Goal: Information Seeking & Learning: Learn about a topic

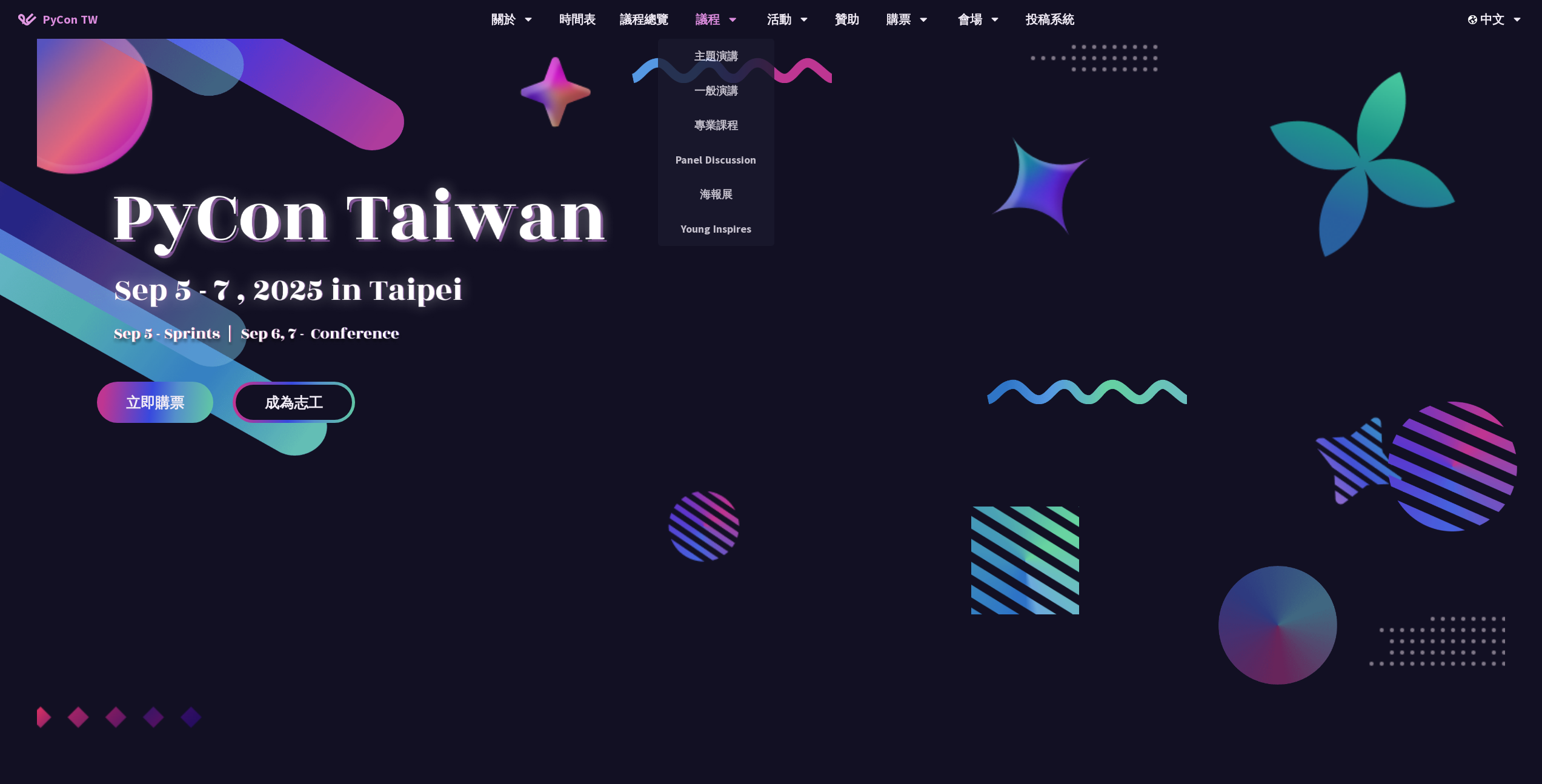
click at [720, 19] on div "議程" at bounding box center [716, 19] width 41 height 39
click at [718, 52] on link "主題演講" at bounding box center [716, 56] width 117 height 29
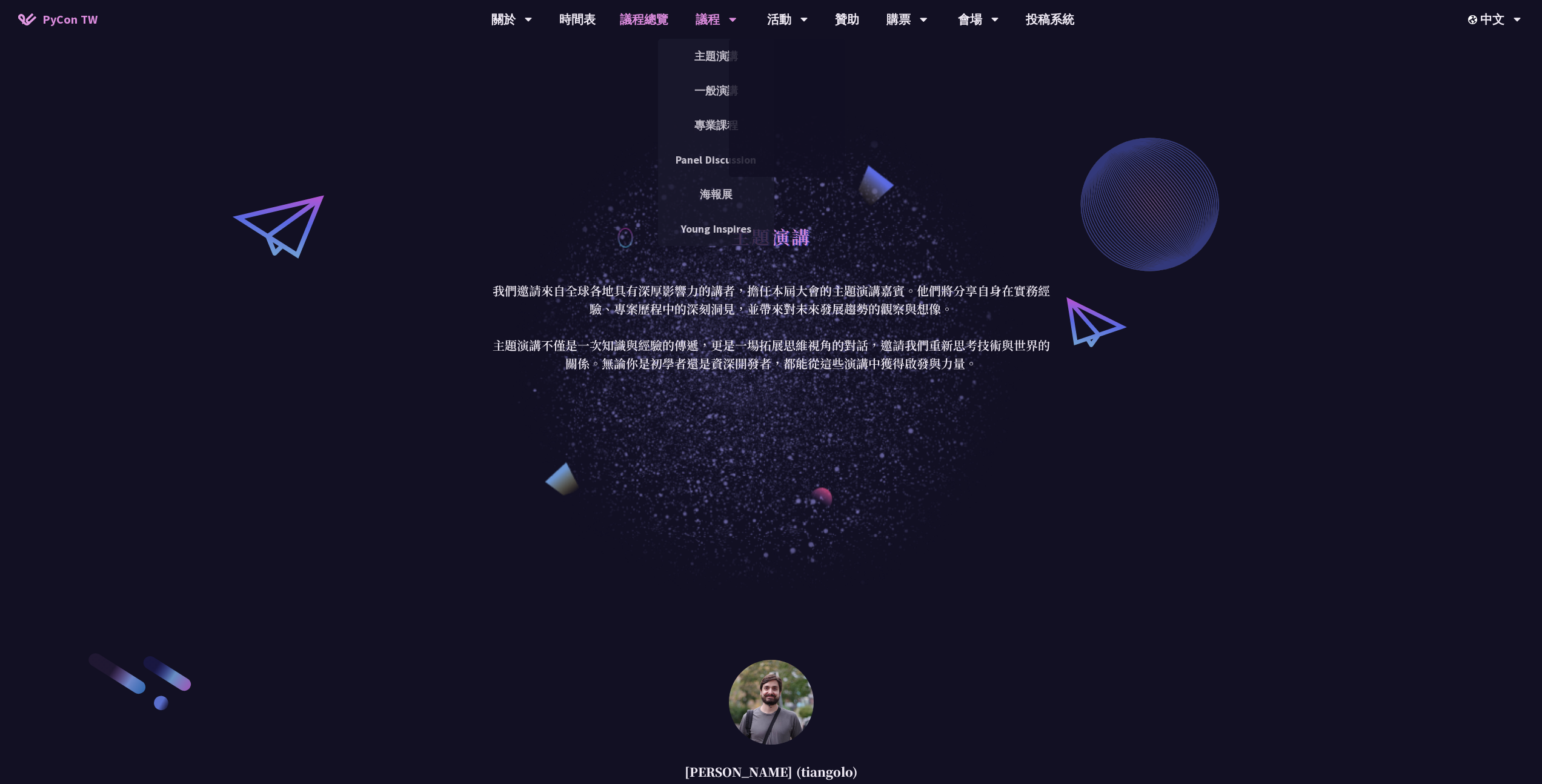
click at [632, 17] on link "議程總覽" at bounding box center [644, 19] width 73 height 39
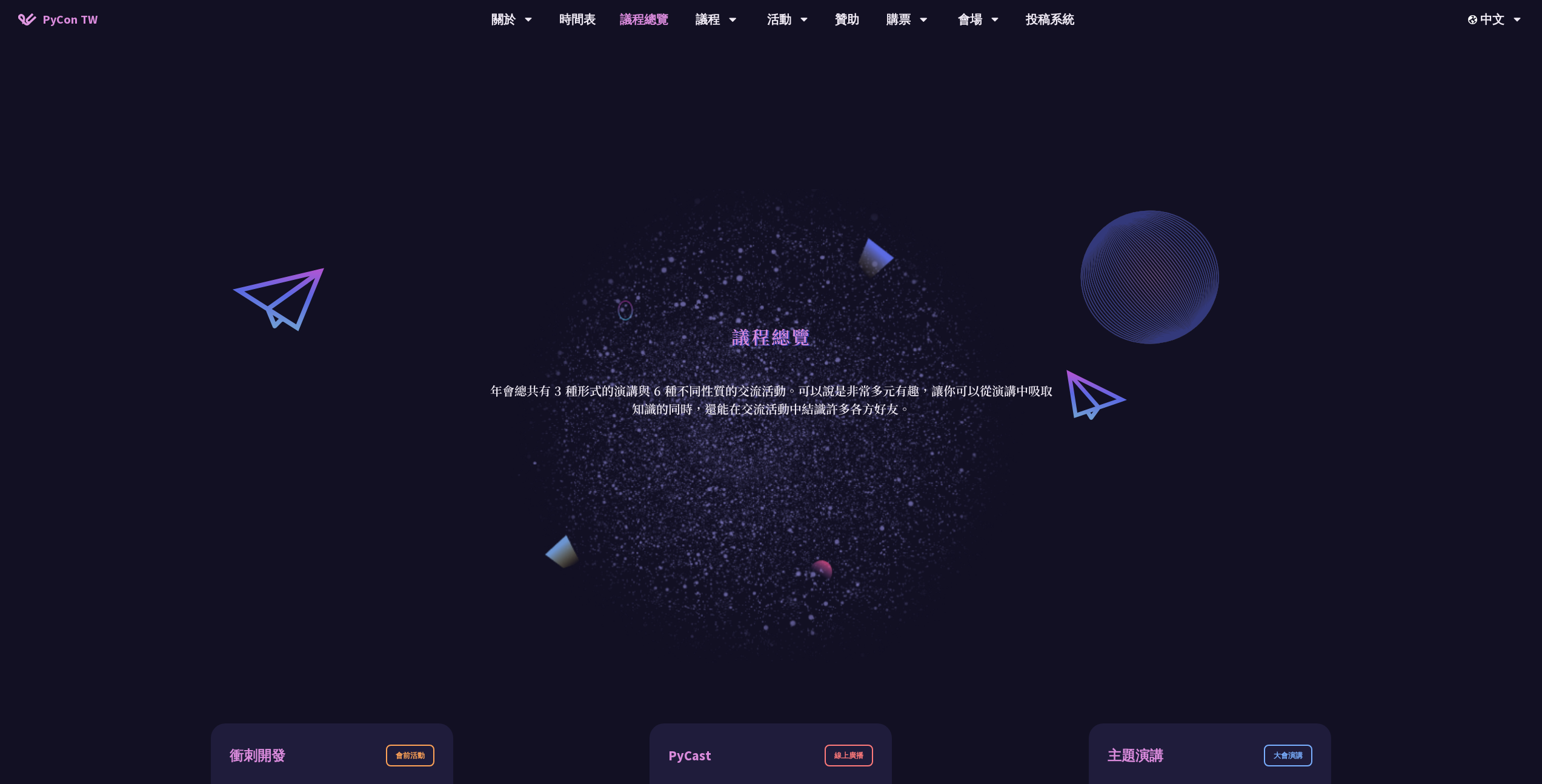
click at [1098, 394] on div "議程總覽 年會總共有 3 種形式的演講與 6 種不同性質的交流活動。可以說是非常多元有趣，讓你可以從演講中吸取知識的同時，還能在交流活動中結識許多各方好友。" at bounding box center [771, 368] width 1542 height 590
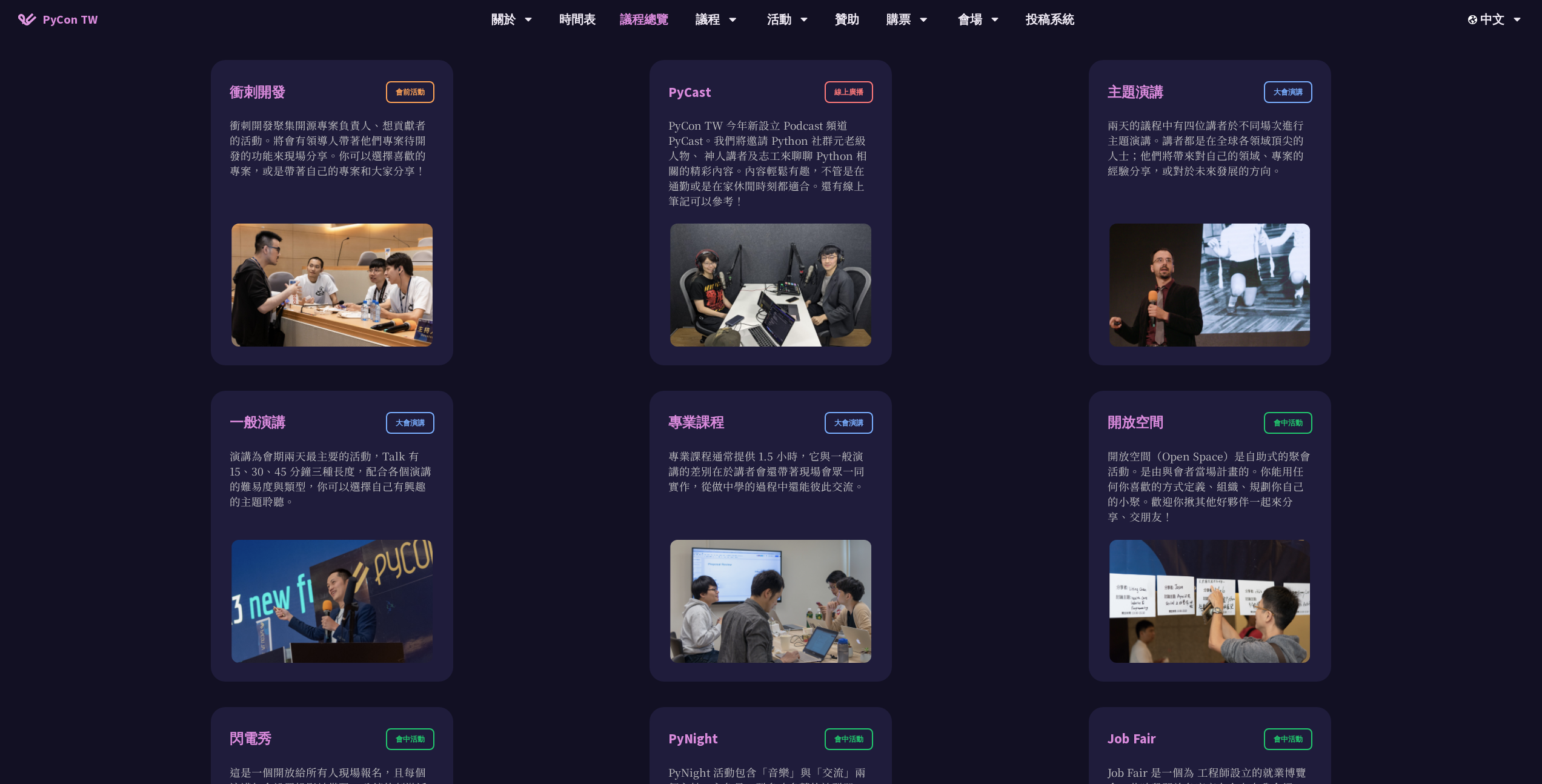
scroll to position [665, 0]
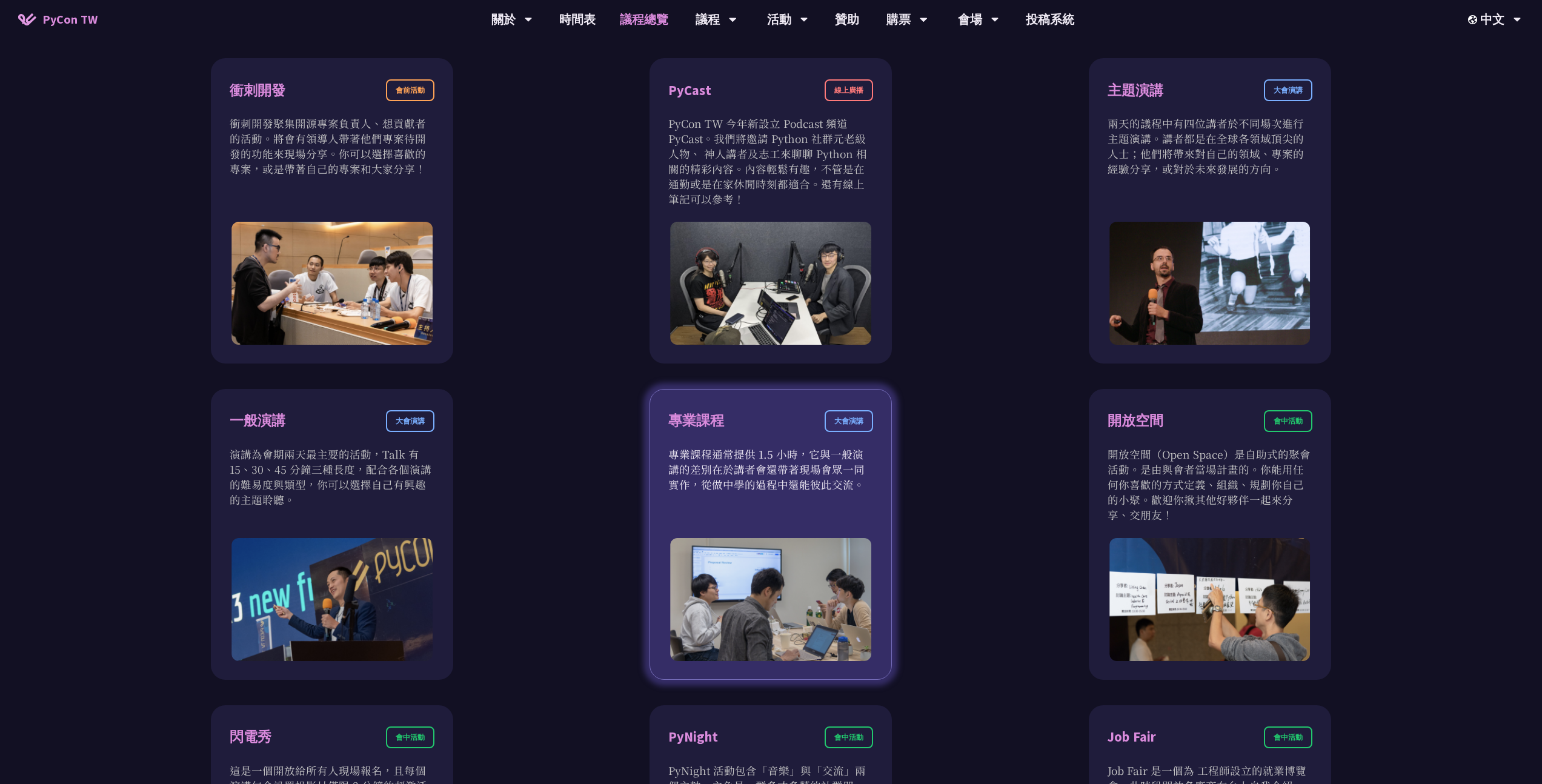
click at [769, 434] on div "專業課程 大會演講" at bounding box center [771, 428] width 205 height 36
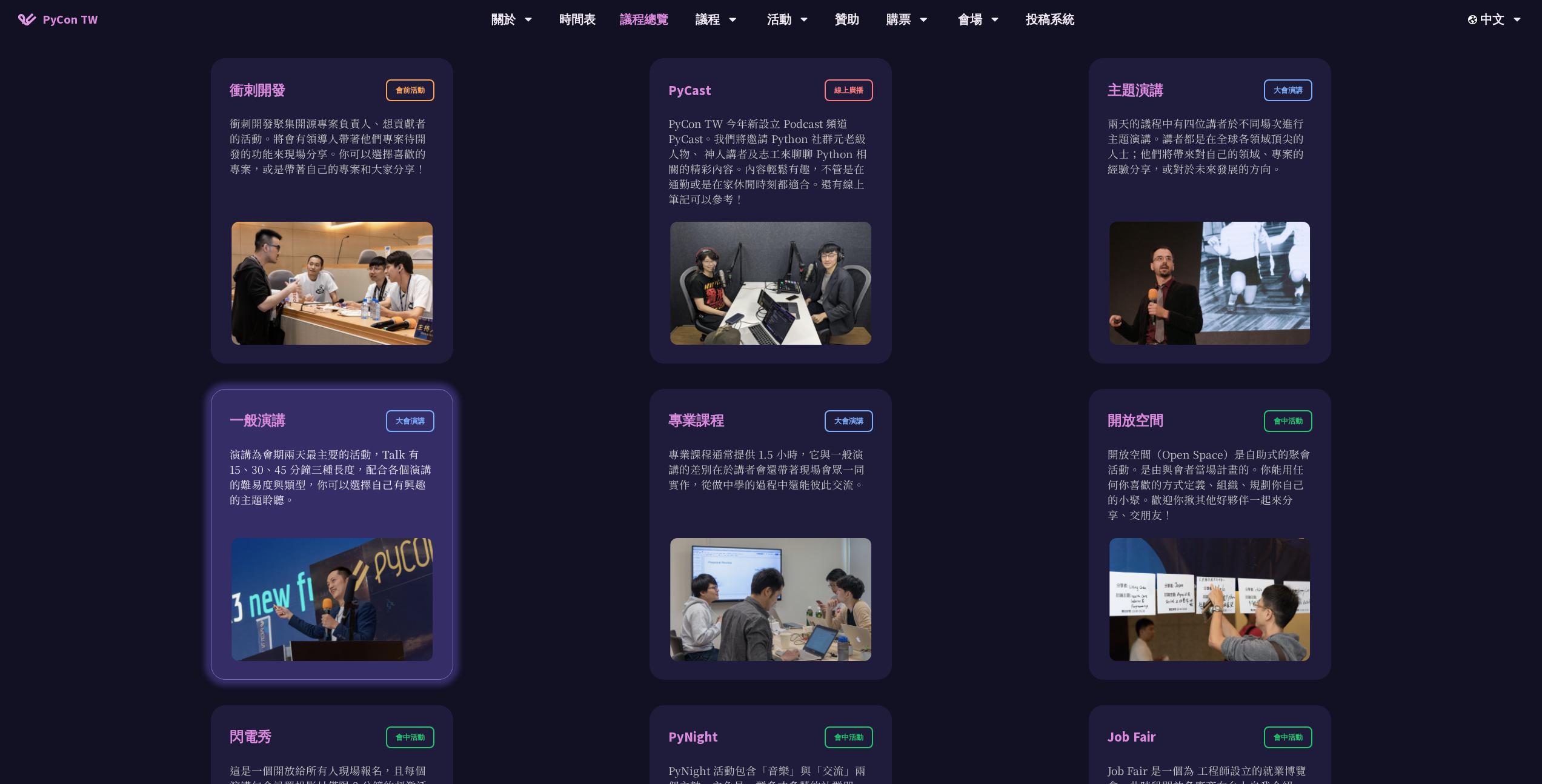
click at [263, 428] on div "一般演講" at bounding box center [258, 420] width 56 height 21
click at [408, 426] on div "大會演講" at bounding box center [410, 421] width 48 height 22
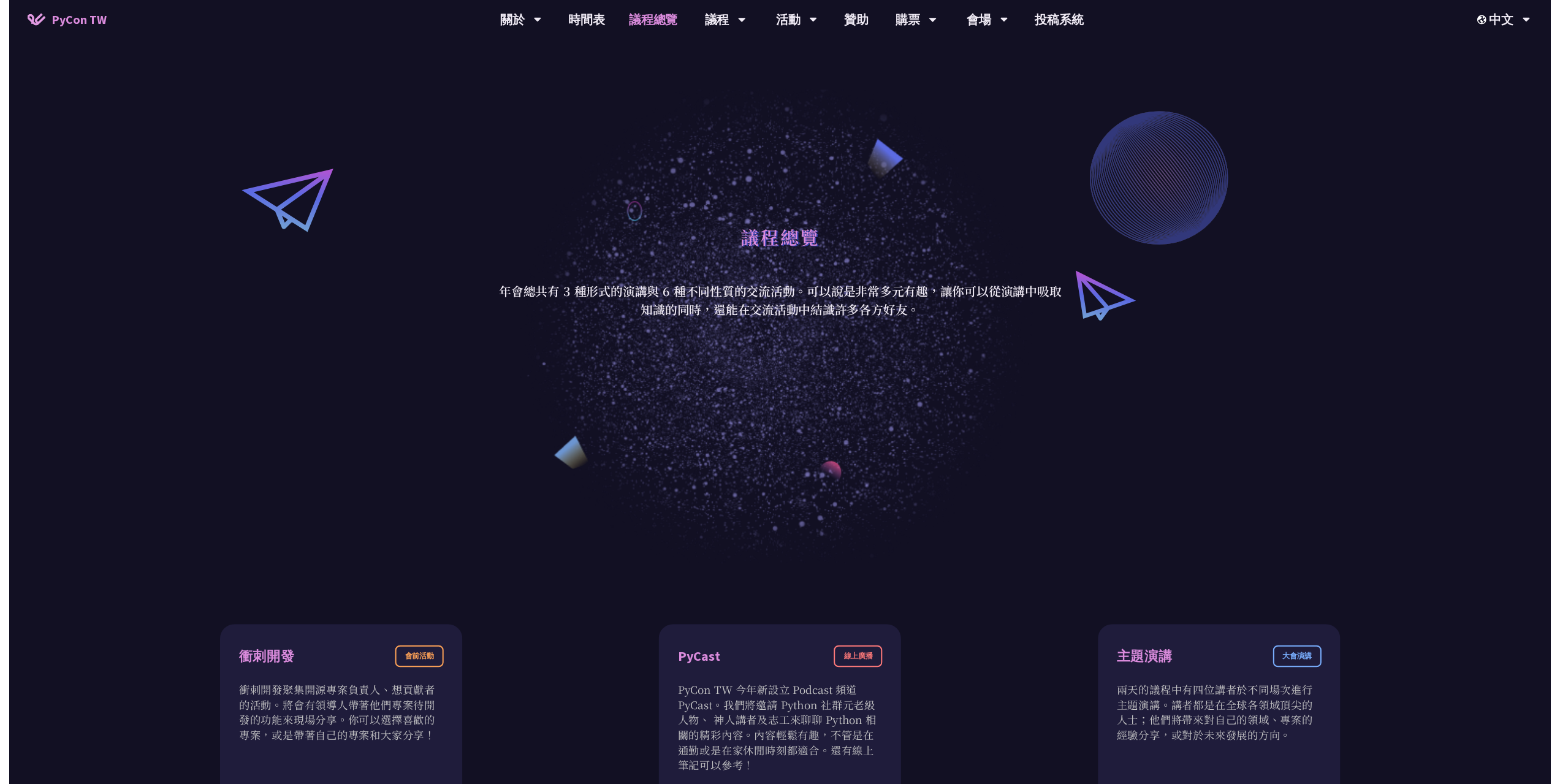
scroll to position [0, 0]
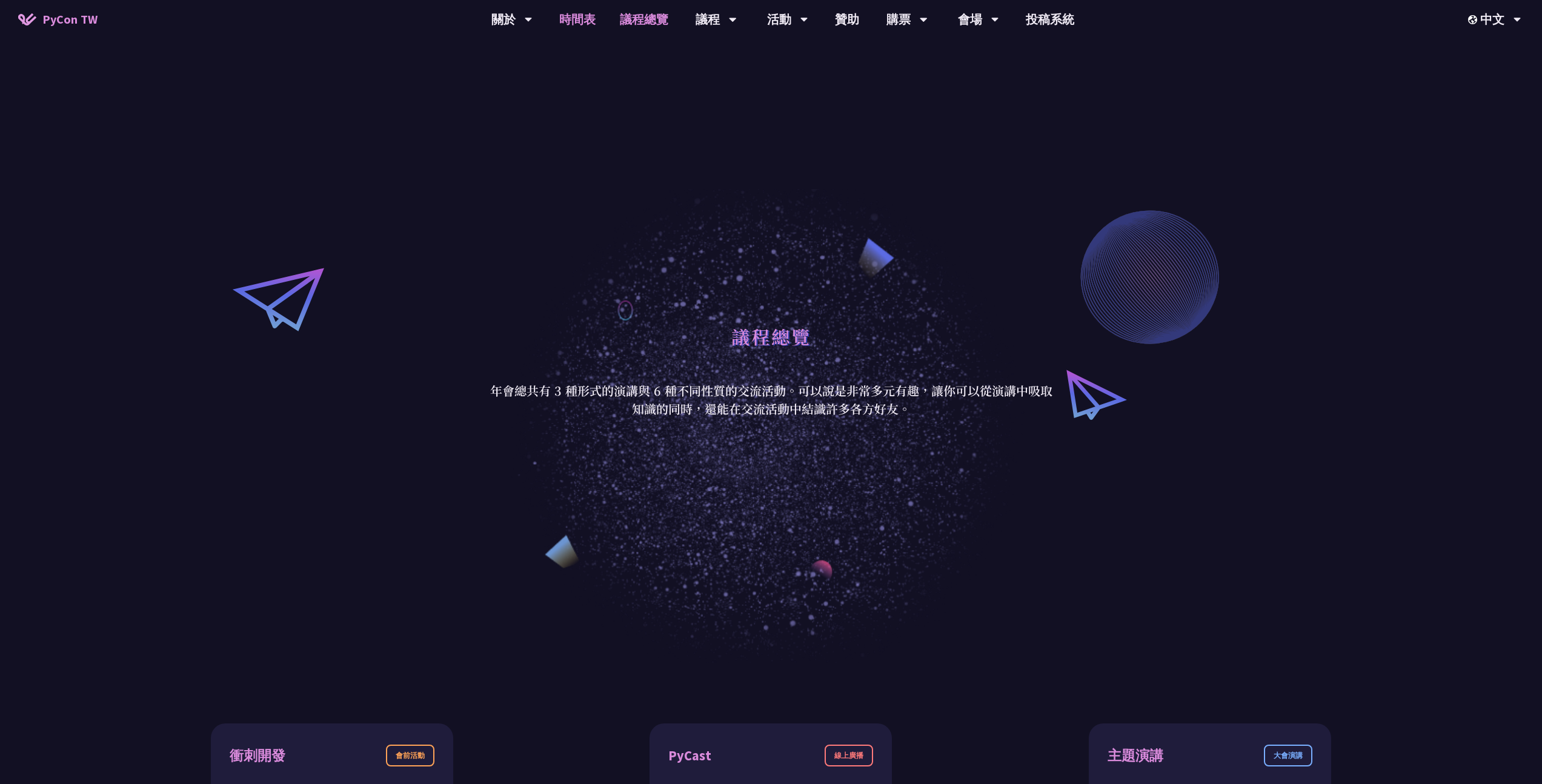
click at [577, 24] on link "時間表" at bounding box center [577, 19] width 60 height 39
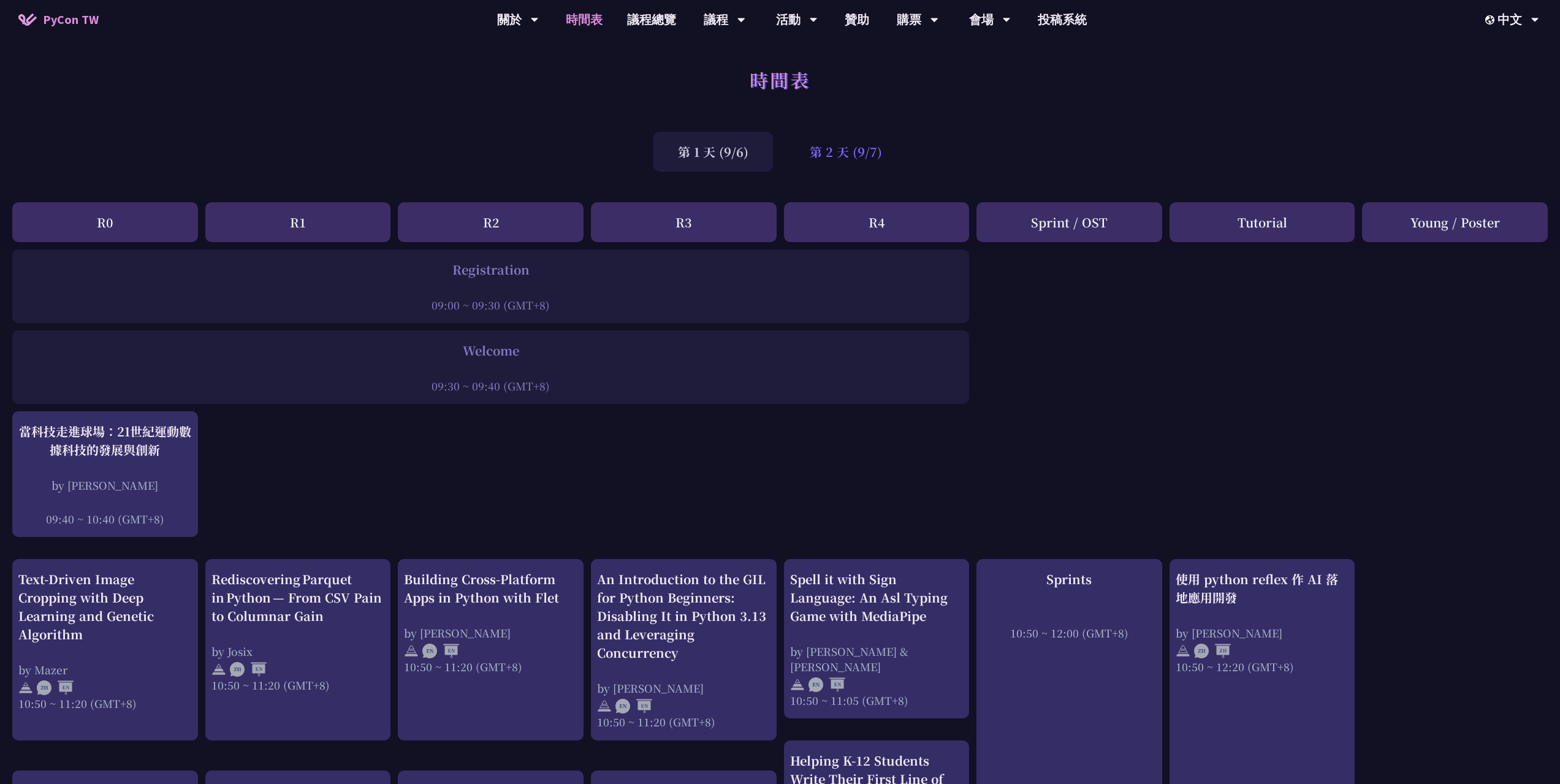
click at [863, 152] on div "第 2 天 (9/7)" at bounding box center [846, 152] width 121 height 40
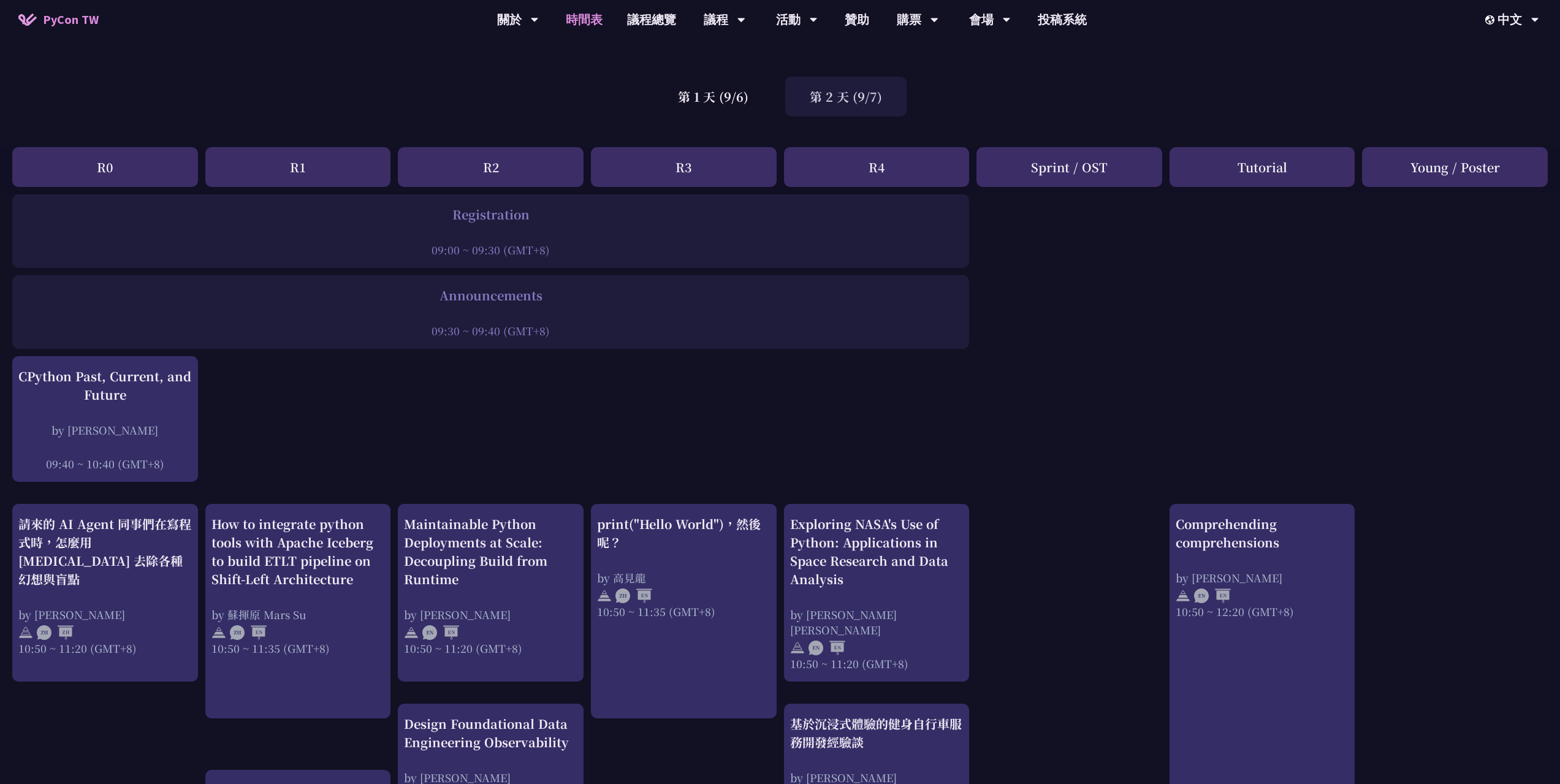
scroll to position [99, 0]
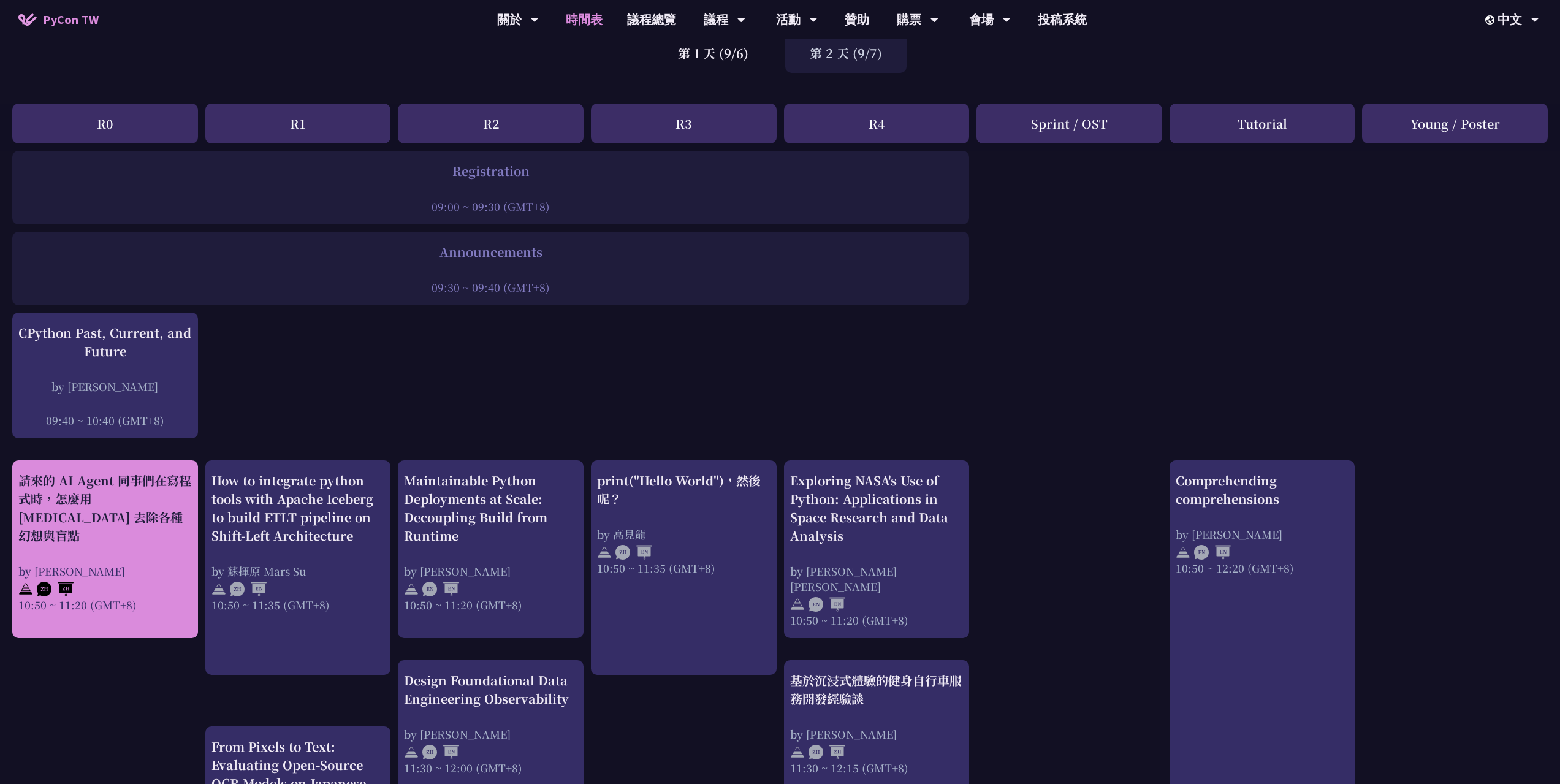
click at [116, 539] on div "請來的 AI Agent 同事們在寫程式時，怎麼用 [MEDICAL_DATA] 去除各種幻想與盲點 by [PERSON_NAME] 10:50 ~ 11:…" at bounding box center [105, 542] width 173 height 141
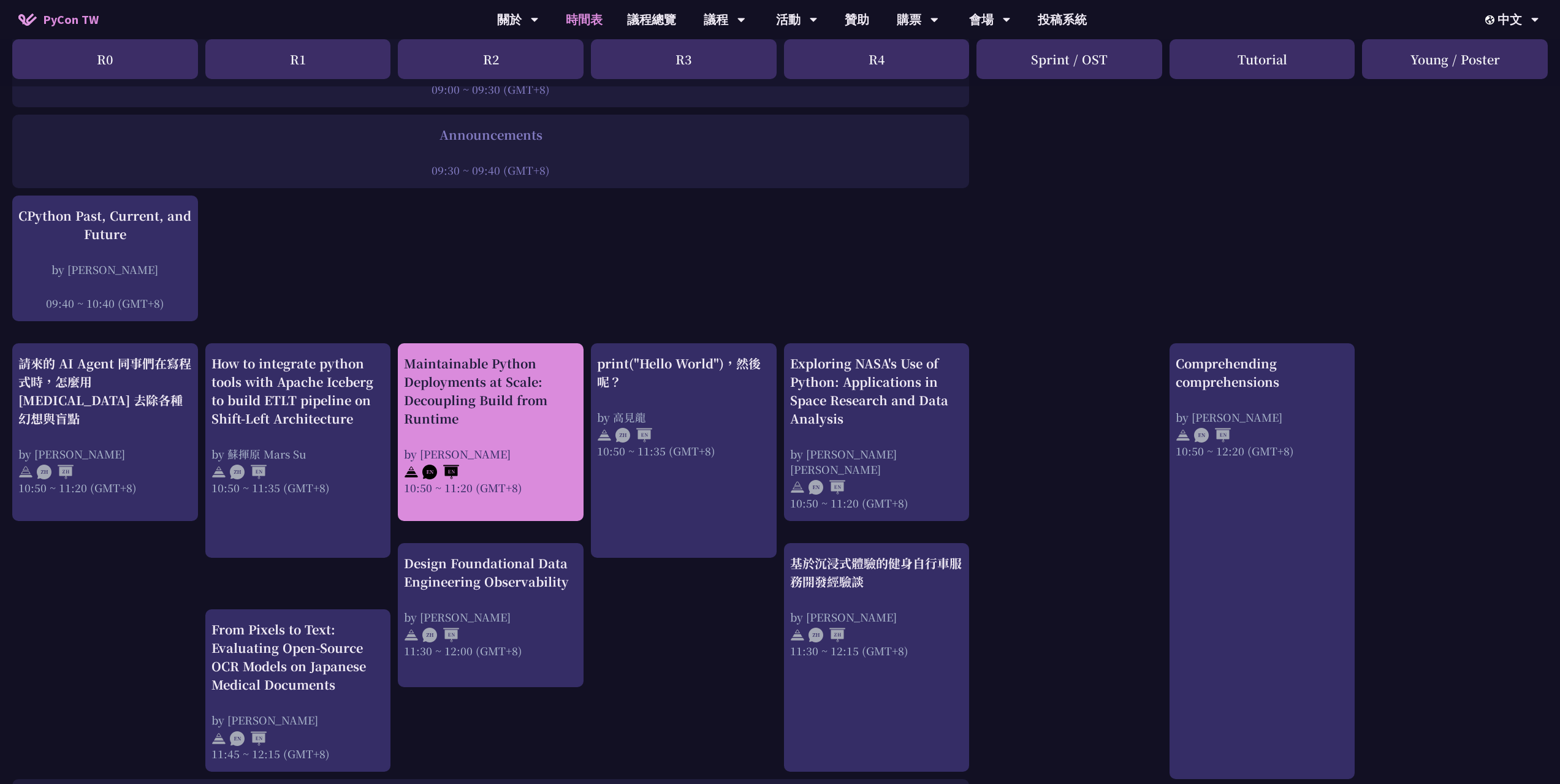
scroll to position [228, 0]
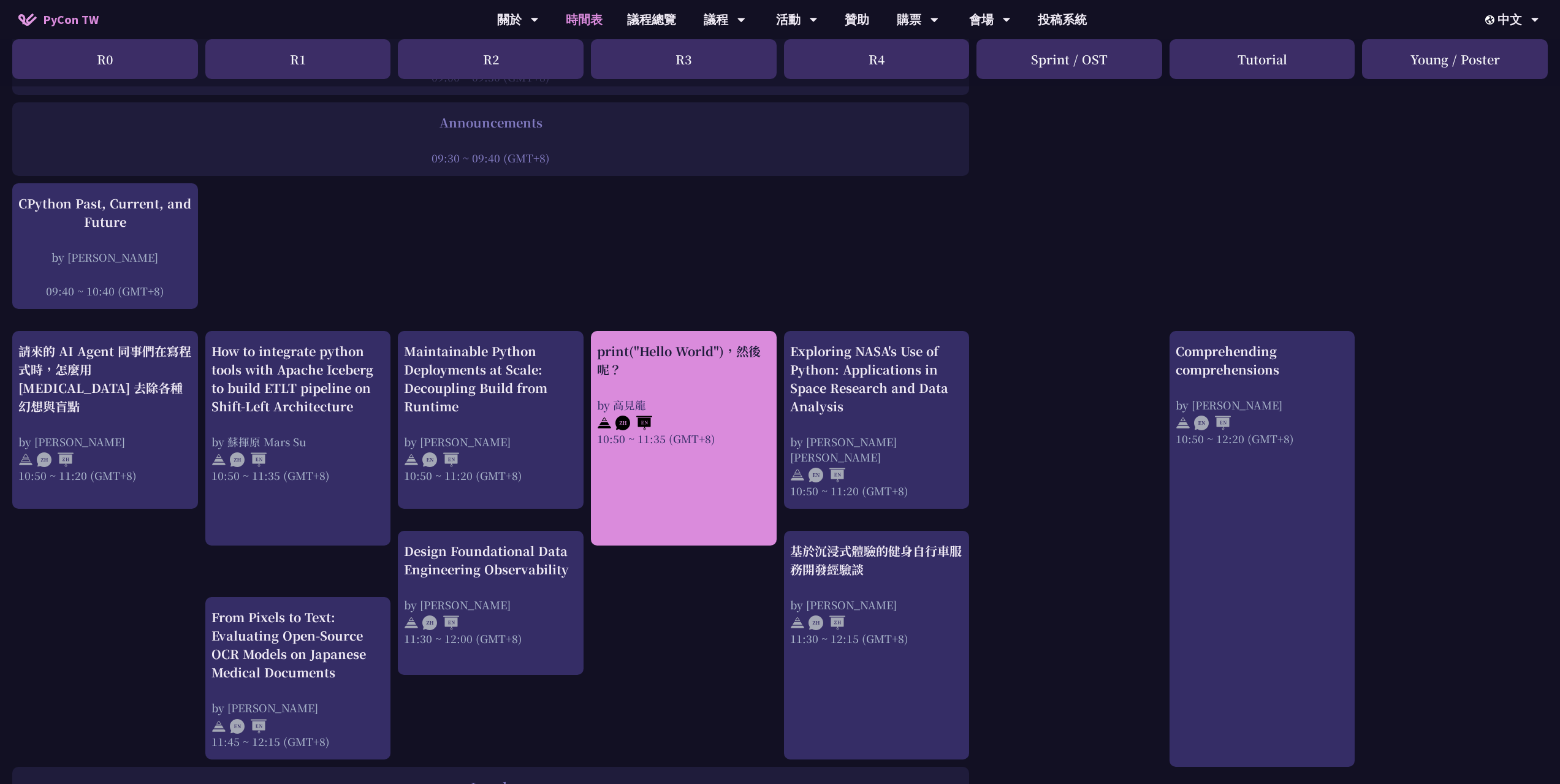
click at [667, 409] on div "by 高見龍" at bounding box center [684, 404] width 173 height 15
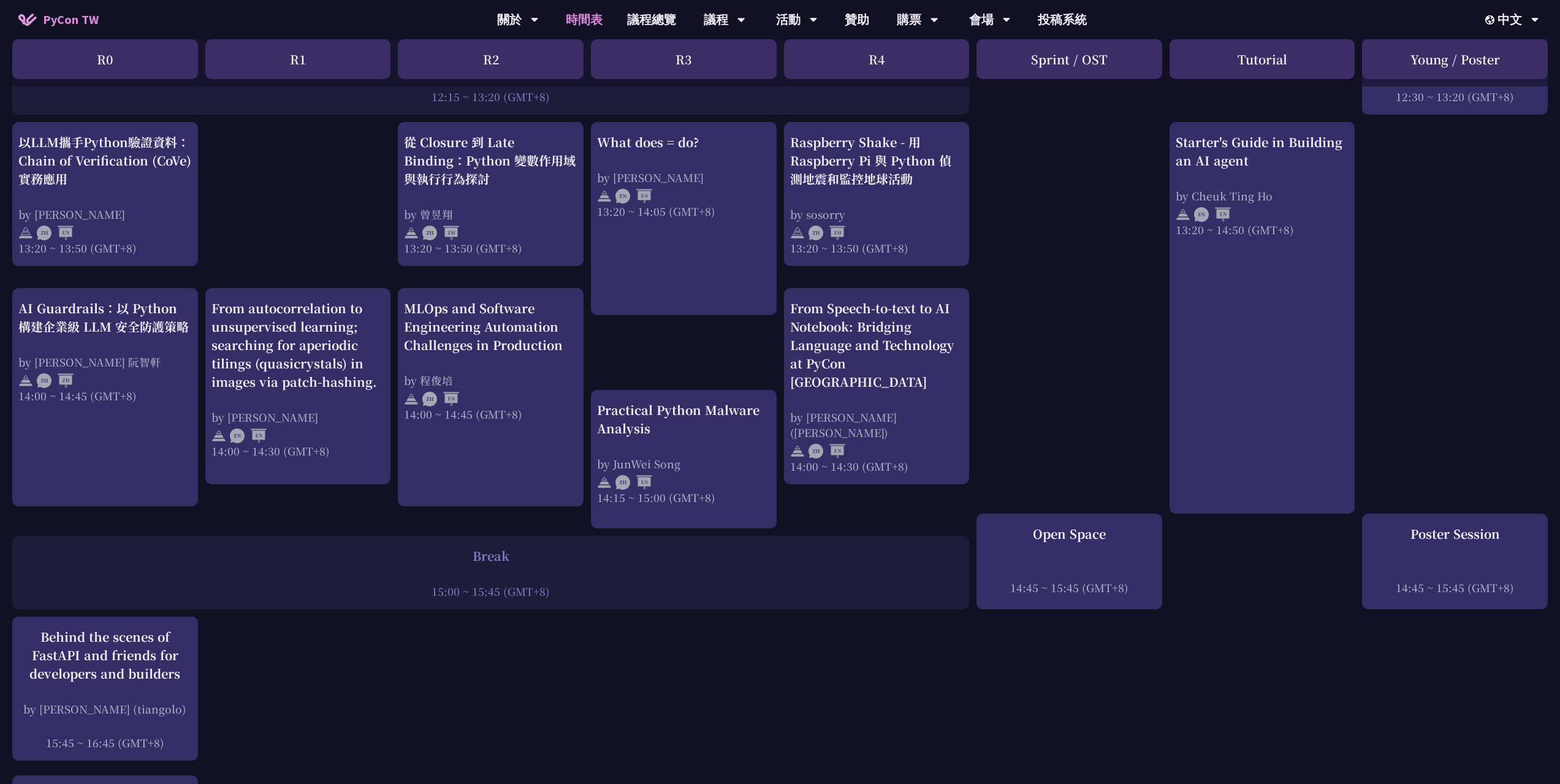
scroll to position [1055, 0]
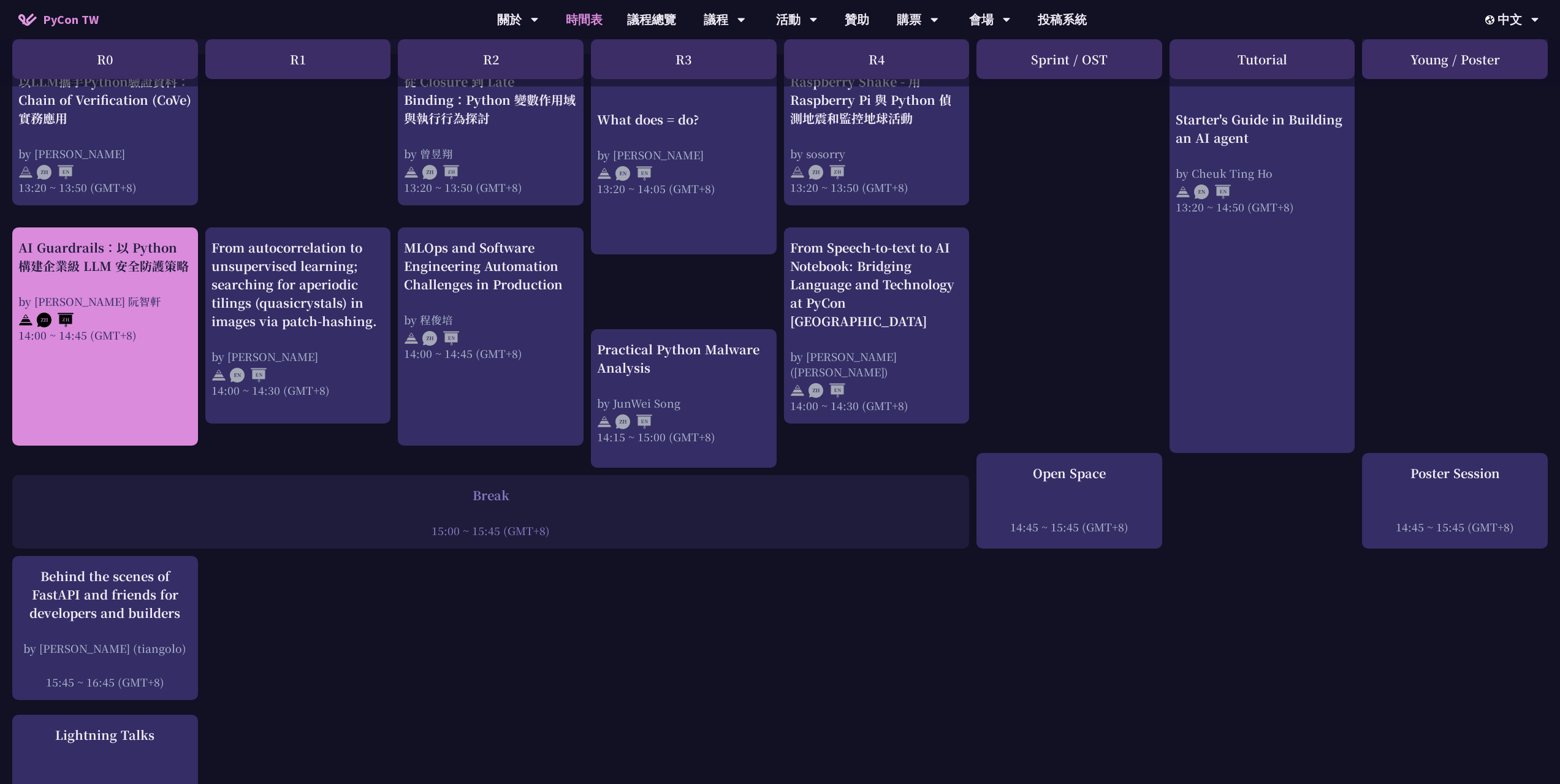
click at [83, 270] on div "AI Guardrails：以 Python 構建企業級 LLM 安全防護策略 by [PERSON_NAME] Un 阮智軒 14:00 ~ 14:45 (…" at bounding box center [105, 290] width 173 height 104
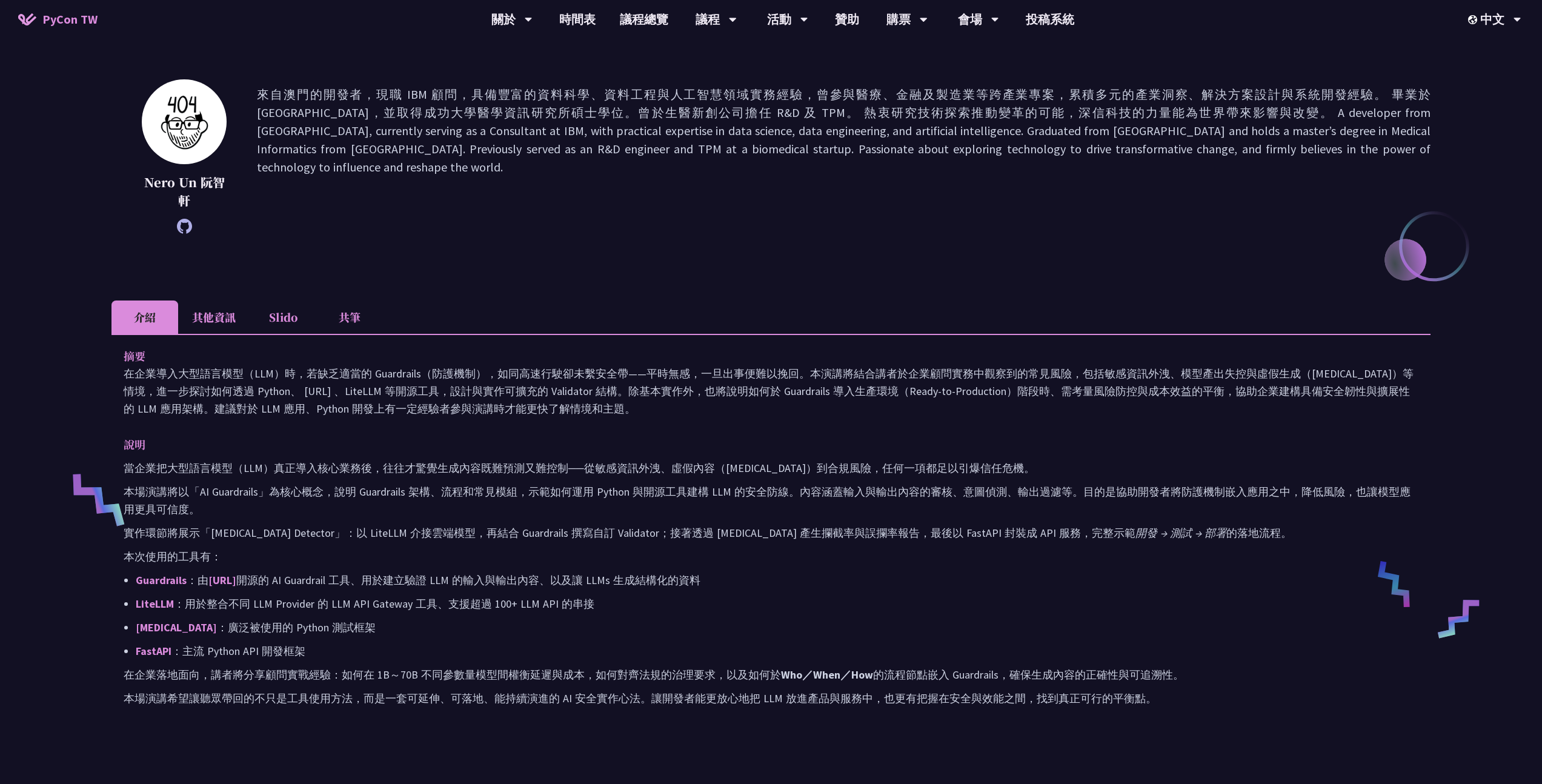
scroll to position [131, 0]
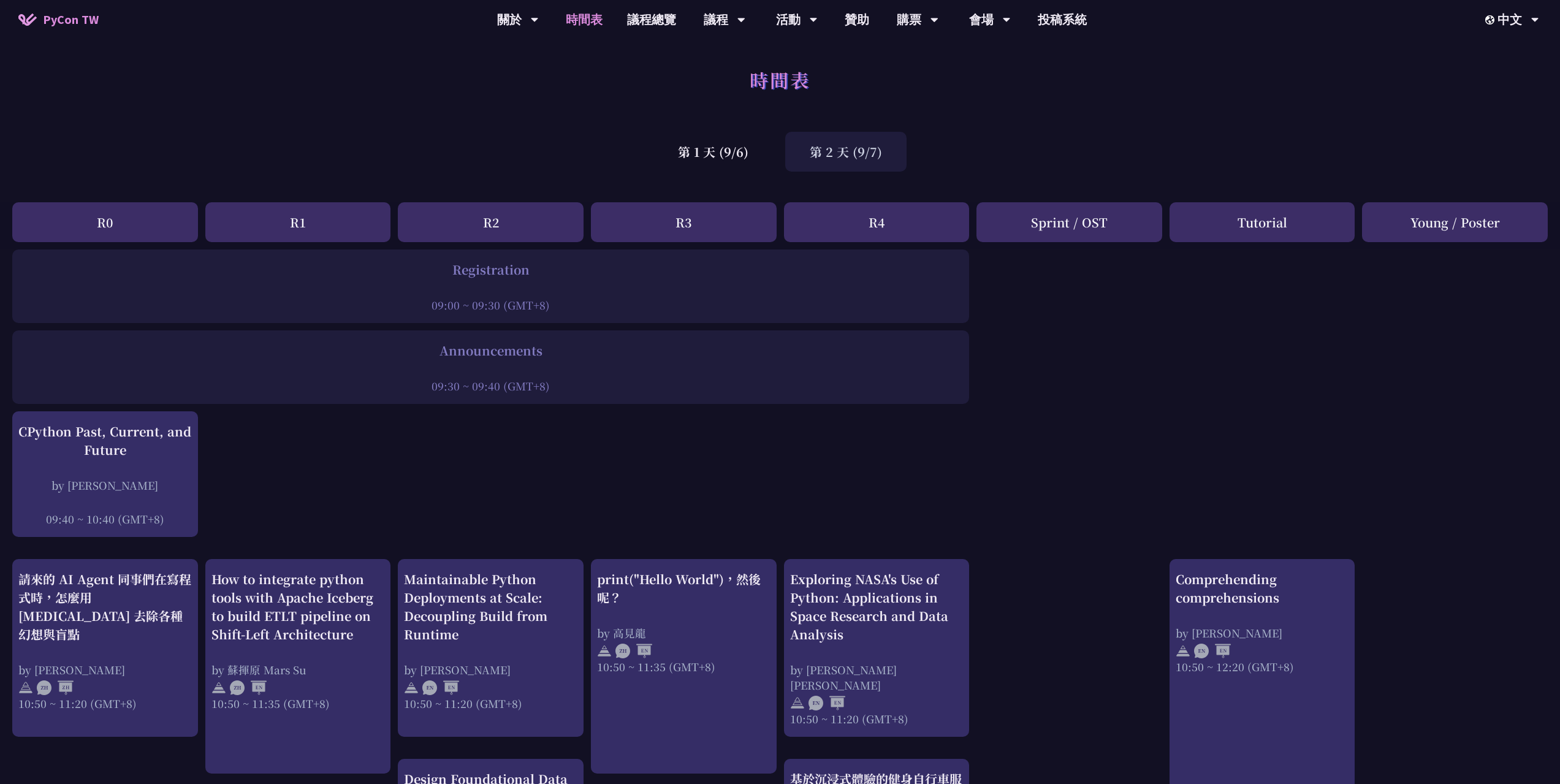
click at [732, 346] on div "Announcements" at bounding box center [490, 351] width 945 height 18
